Goal: Task Accomplishment & Management: Manage account settings

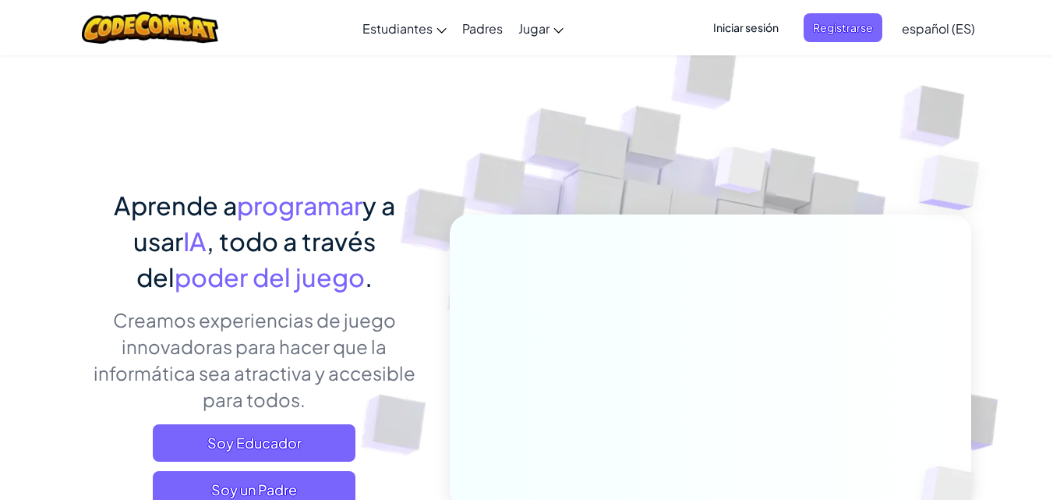
drag, startPoint x: 0, startPoint y: 0, endPoint x: 640, endPoint y: 64, distance: 643.0
click at [721, 16] on span "Iniciar sesión" at bounding box center [746, 27] width 84 height 29
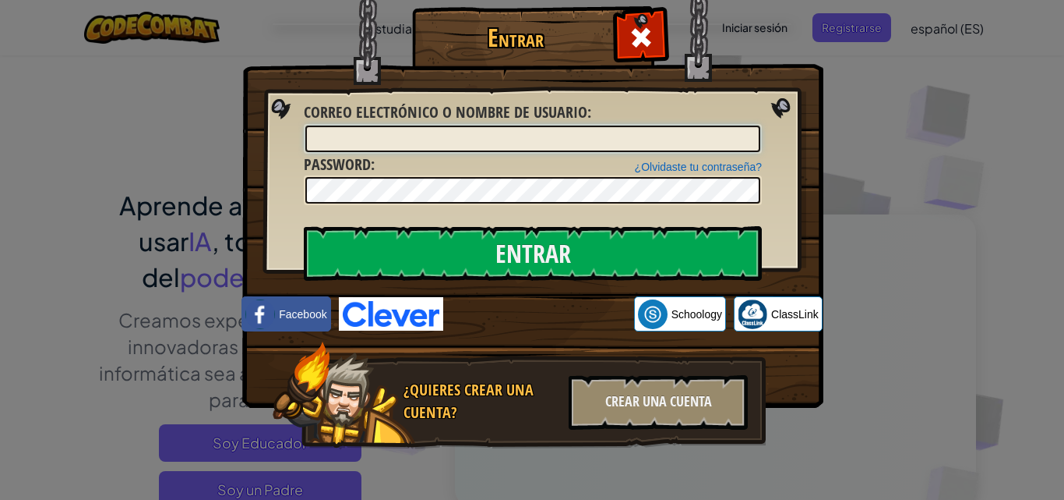
click at [385, 147] on input "Correo electrónico o nombre de usuario :" at bounding box center [532, 138] width 455 height 26
type input "gamarraG"
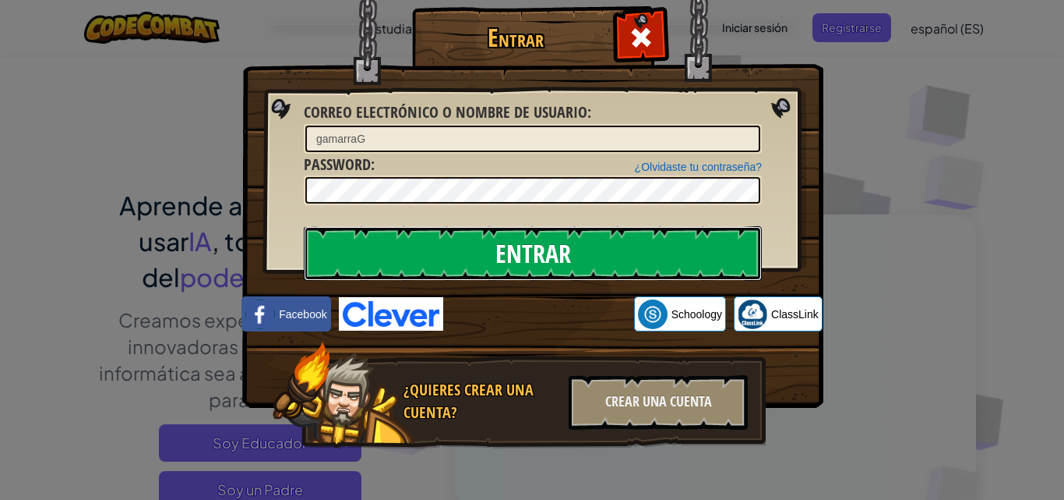
click at [428, 246] on input "Entrar" at bounding box center [533, 253] width 458 height 55
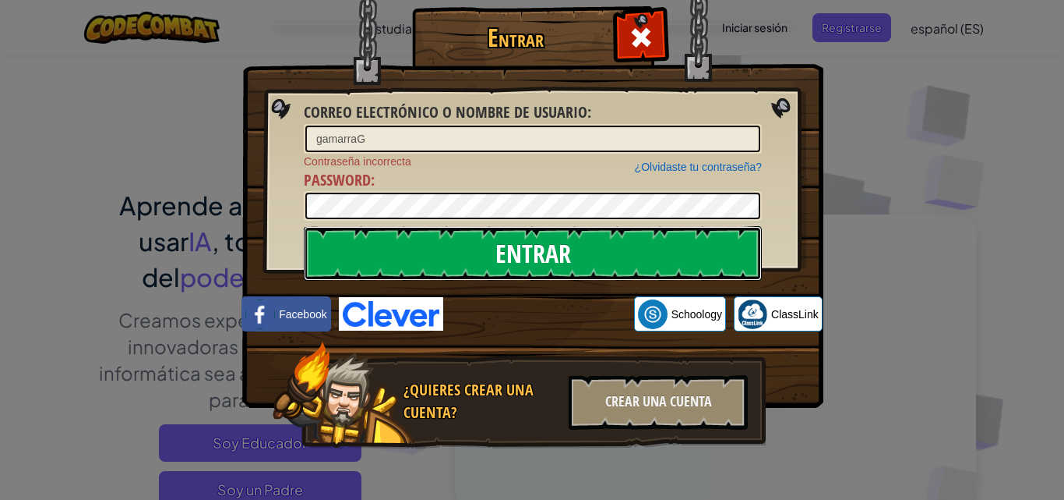
click at [416, 254] on input "Entrar" at bounding box center [533, 253] width 458 height 55
